Goal: Transaction & Acquisition: Purchase product/service

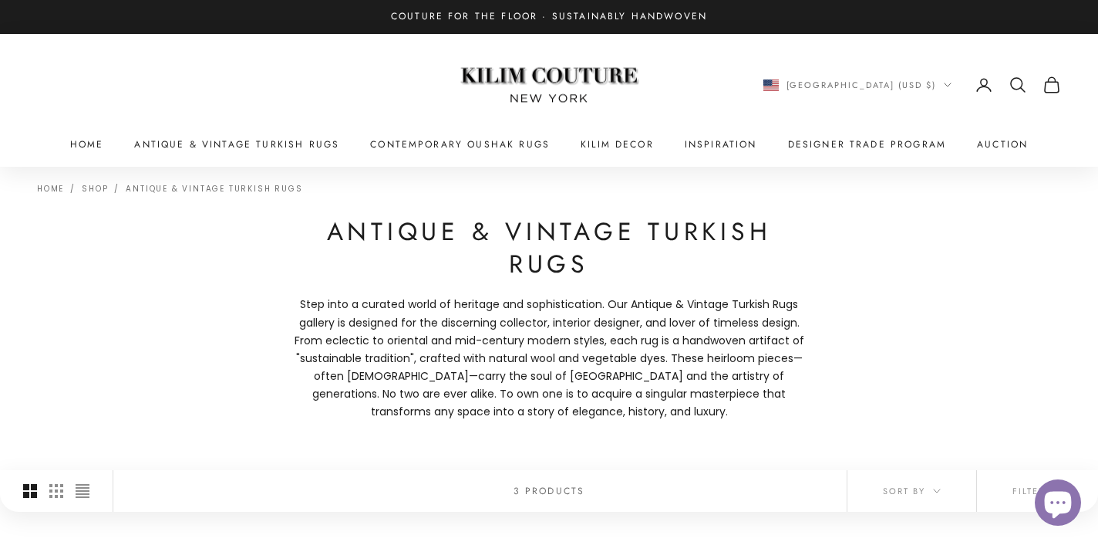
drag, startPoint x: 386, startPoint y: 18, endPoint x: 736, endPoint y: 8, distance: 350.3
click at [736, 9] on announcement-bar-carousel "Couture for the Floor · Sustainably Handwoven" at bounding box center [549, 16] width 432 height 15
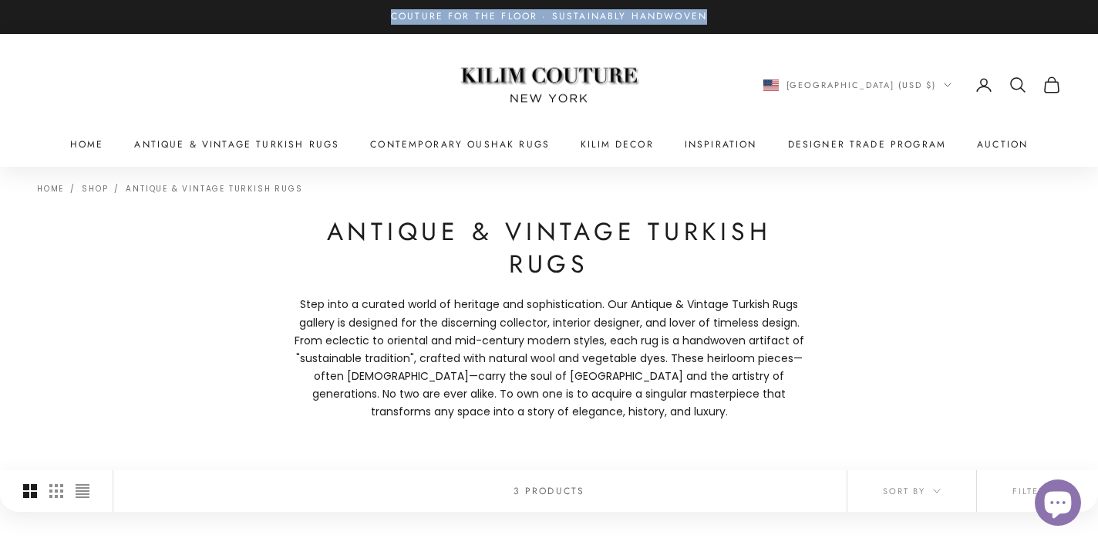
drag, startPoint x: 723, startPoint y: 16, endPoint x: 358, endPoint y: 21, distance: 364.9
click at [358, 21] on announcement-bar-carousel "Couture for the Floor · Sustainably Handwoven" at bounding box center [549, 16] width 432 height 15
copy p "Couture for the Floor · Sustainably Handwoven"
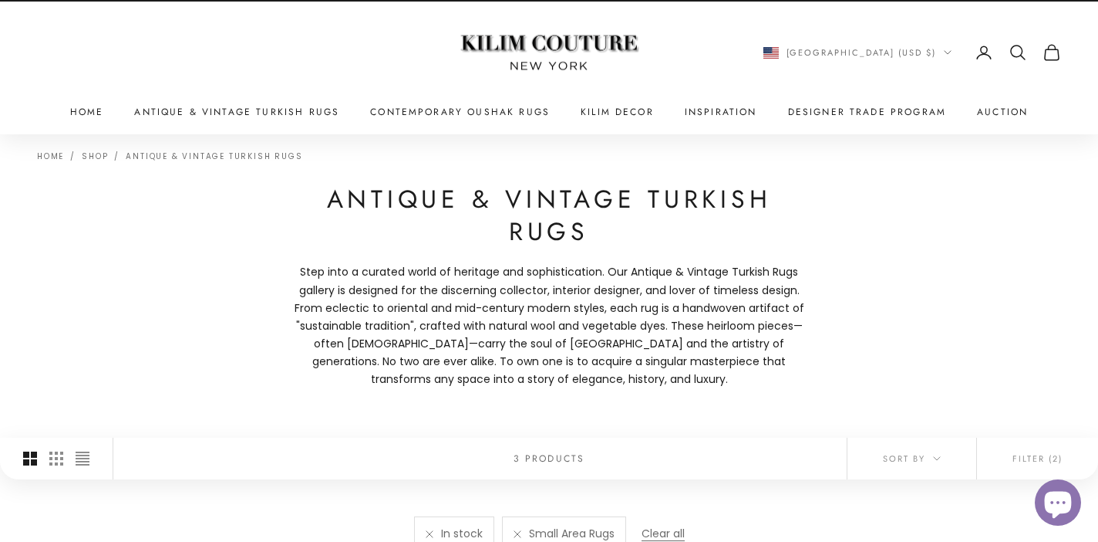
scroll to position [53, 0]
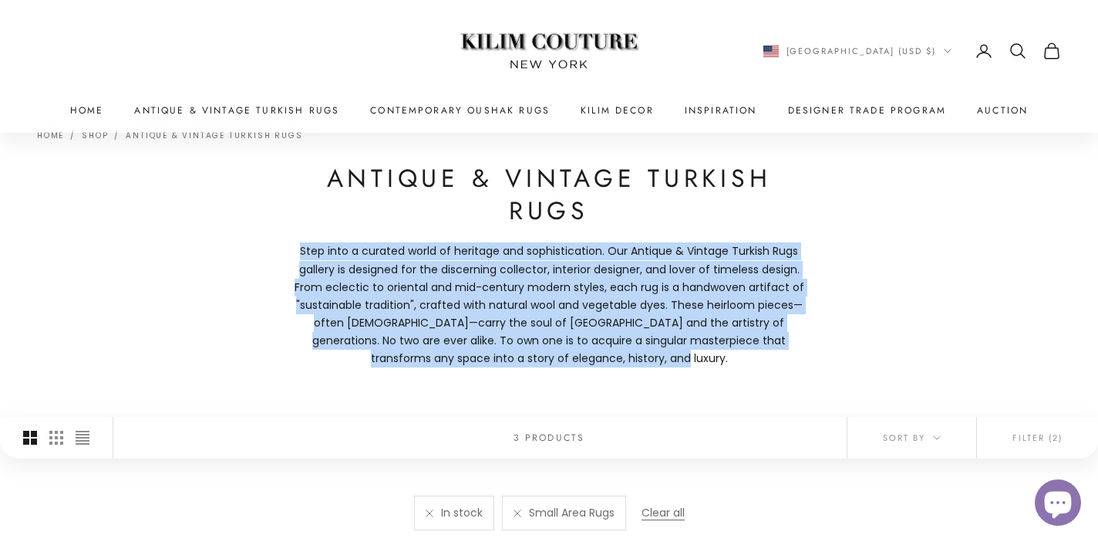
drag, startPoint x: 302, startPoint y: 241, endPoint x: 694, endPoint y: 374, distance: 414.4
click at [694, 374] on div "Home Shop Antique & Vintage Turkish Rugs Antique & Vintage Turkish Rugs Step in…" at bounding box center [549, 264] width 1098 height 303
copy p "Step into a curated world of heritage and sophistication. Our Antique & Vintage…"
